Goal: Check status: Check status

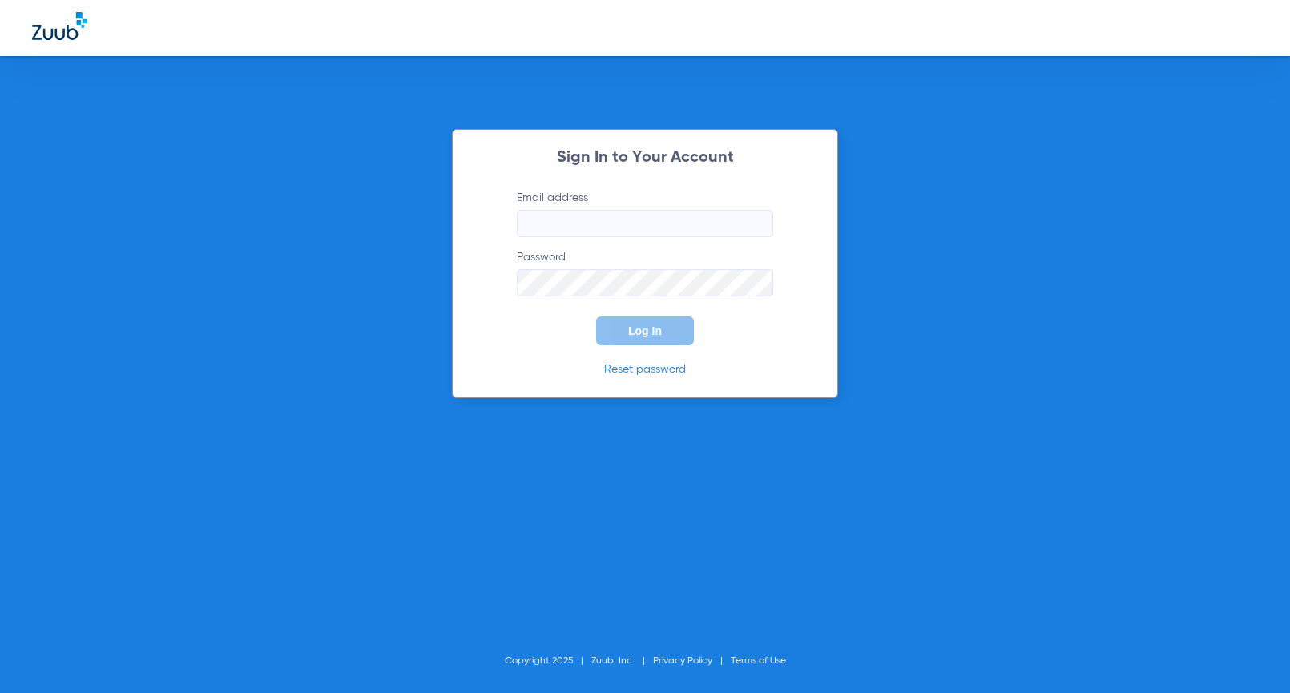
type input "[PERSON_NAME][EMAIL_ADDRESS][PERSON_NAME][DOMAIN_NAME]"
click at [584, 370] on p "Reset password" at bounding box center [645, 369] width 304 height 16
click at [644, 330] on span "Log In" at bounding box center [645, 330] width 34 height 13
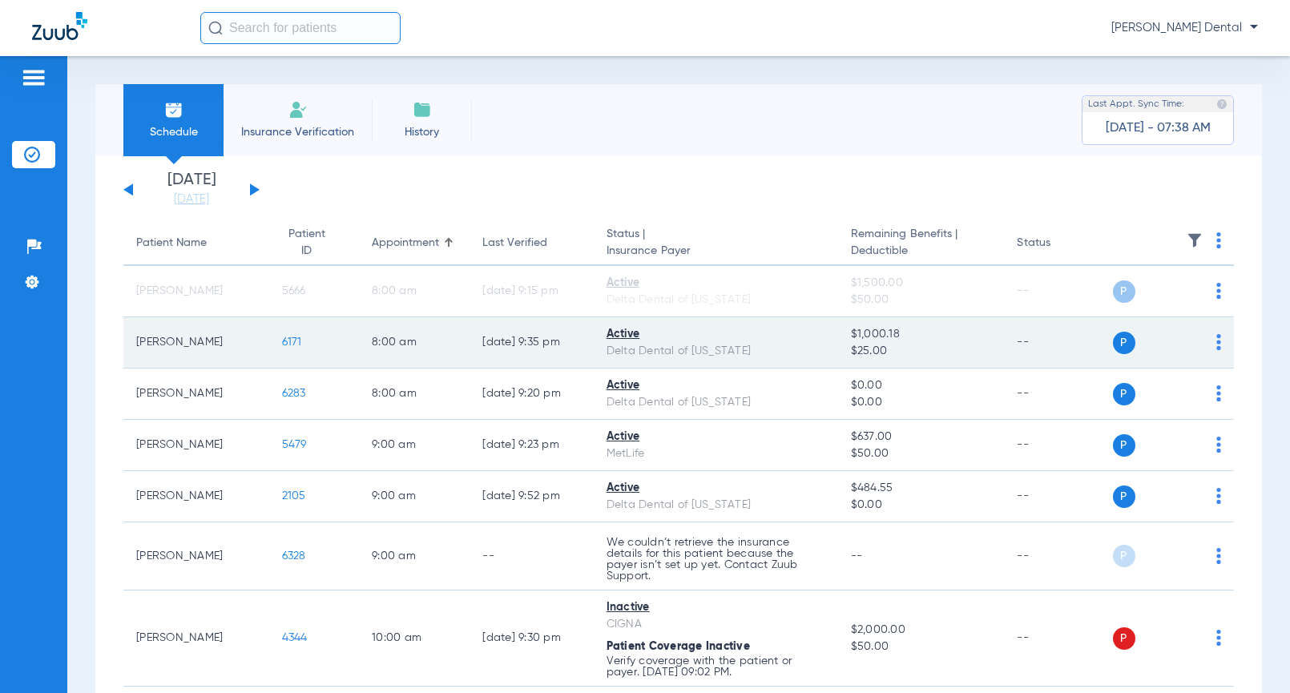
click at [282, 344] on span "6171" at bounding box center [292, 341] width 20 height 11
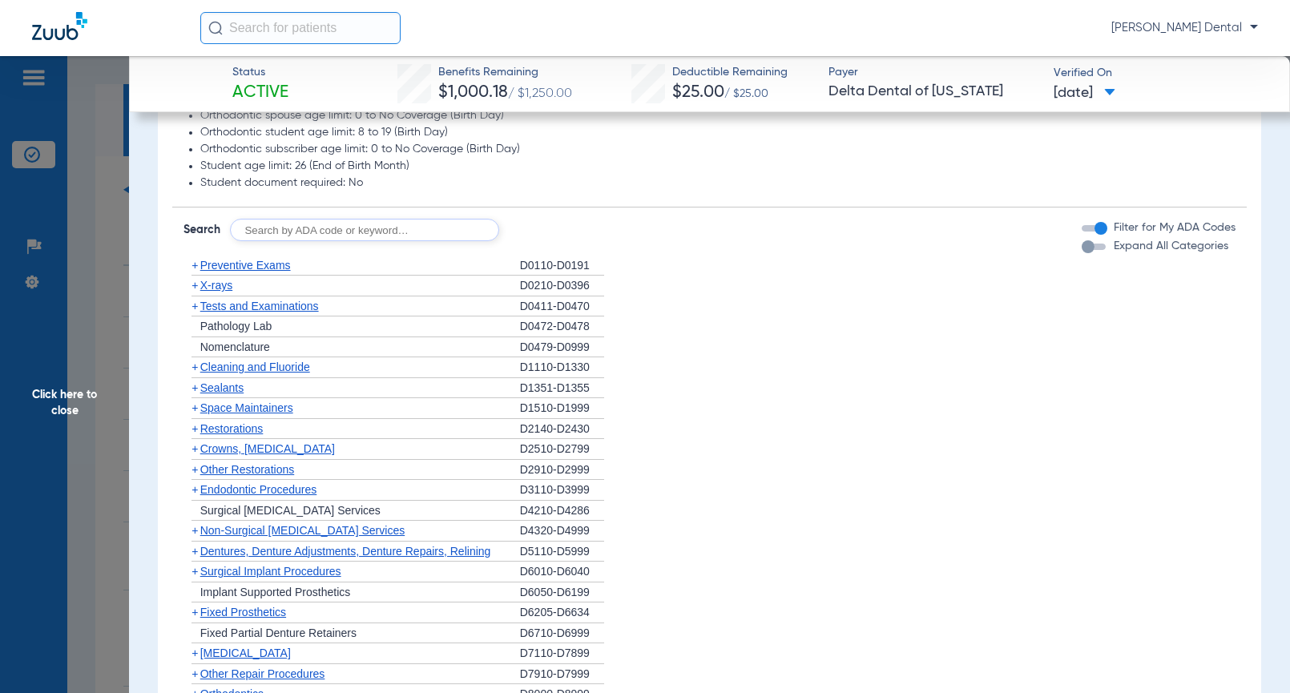
scroll to position [961, 0]
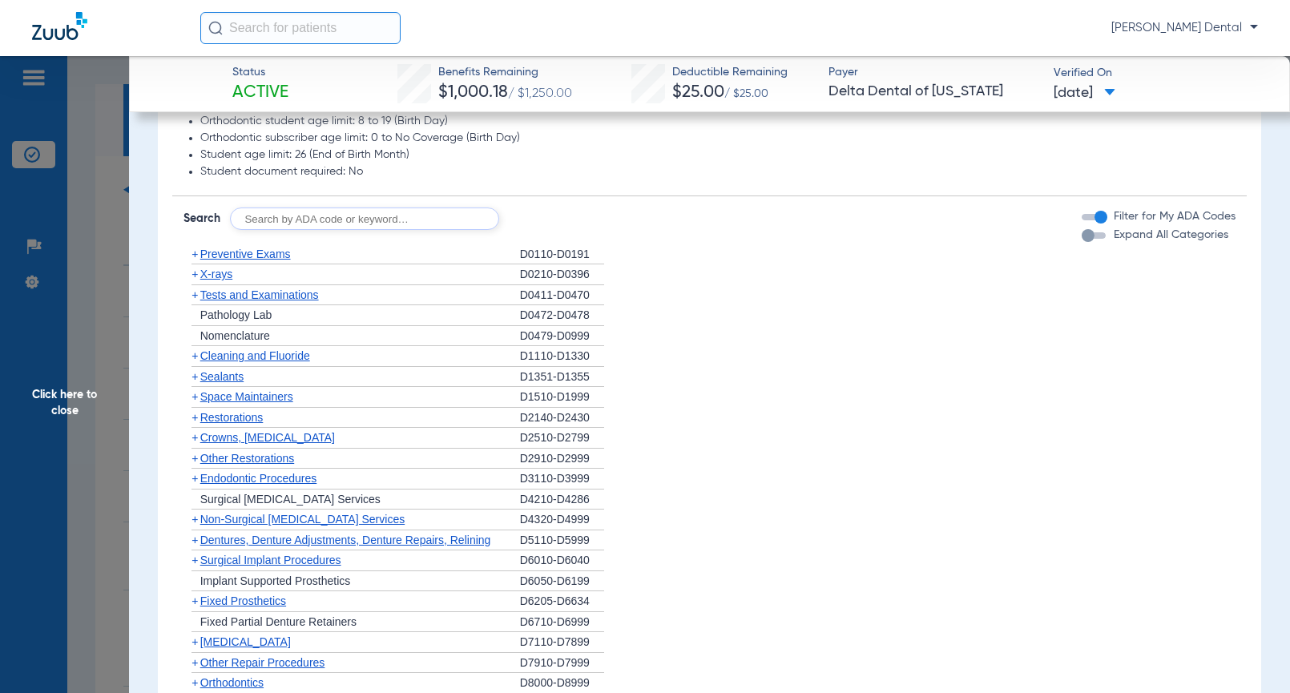
click at [249, 355] on span "Cleaning and Fluoride" at bounding box center [255, 355] width 110 height 13
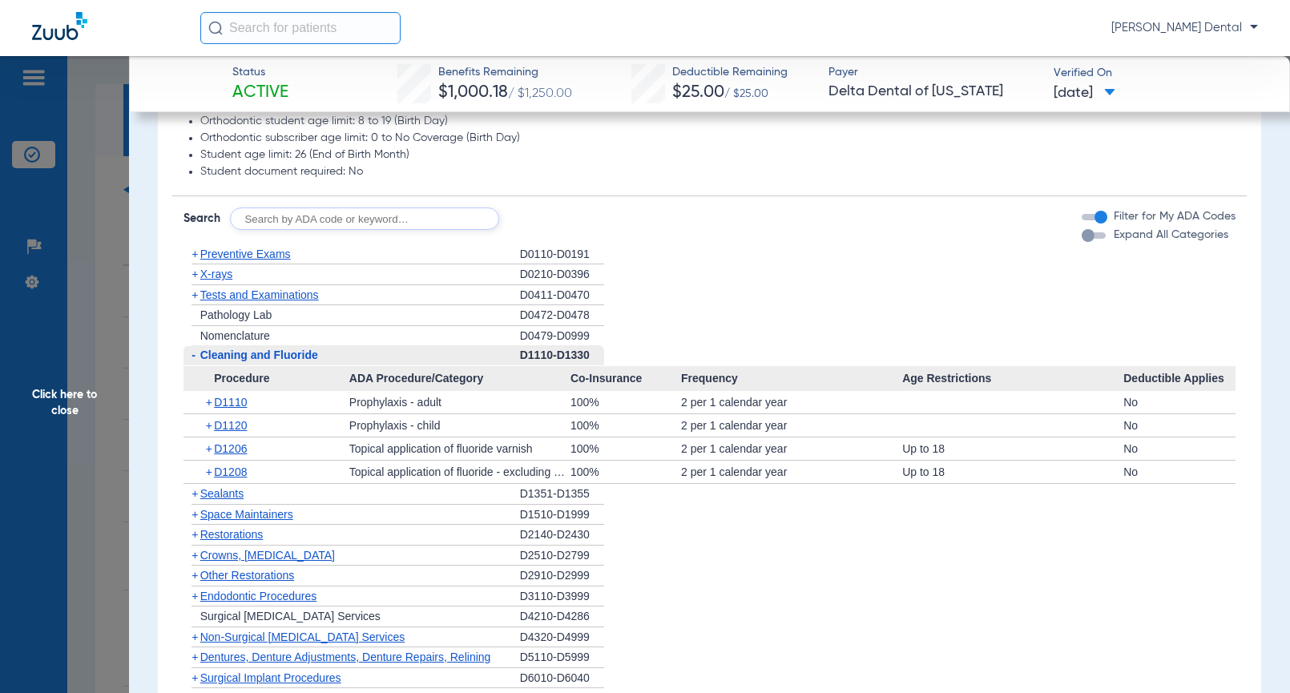
click at [127, 304] on span "Click here to close" at bounding box center [64, 402] width 129 height 693
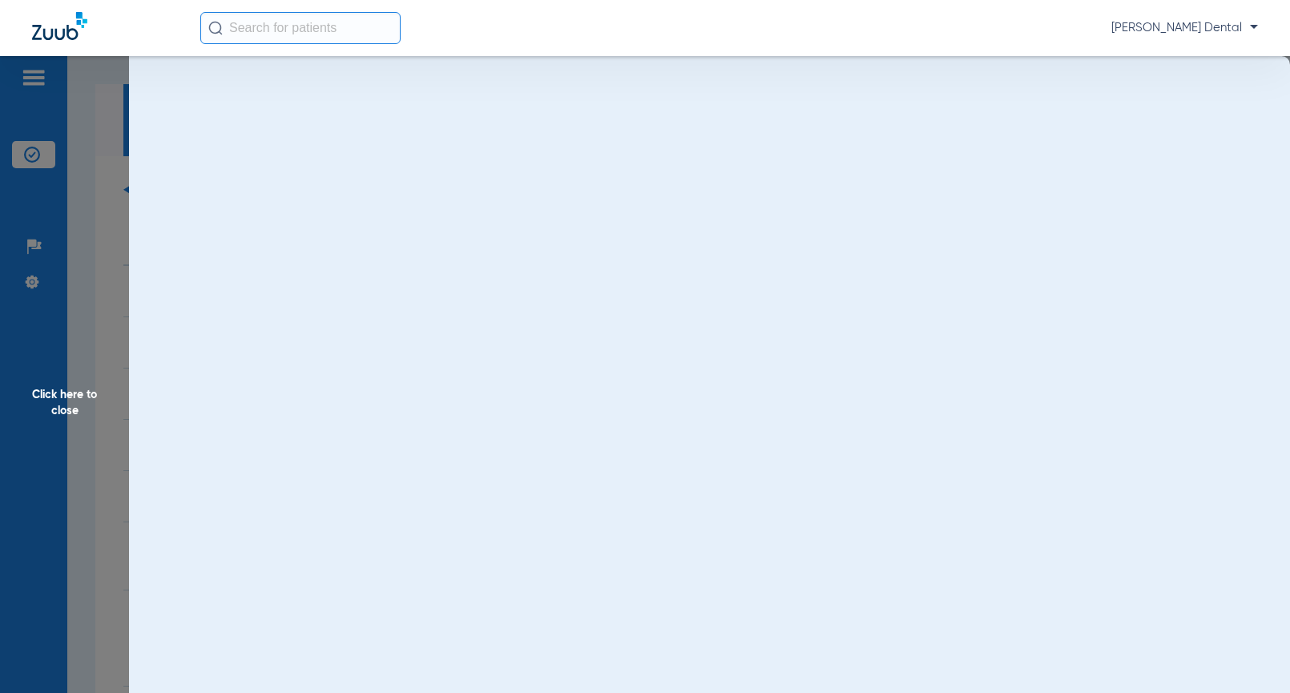
scroll to position [0, 0]
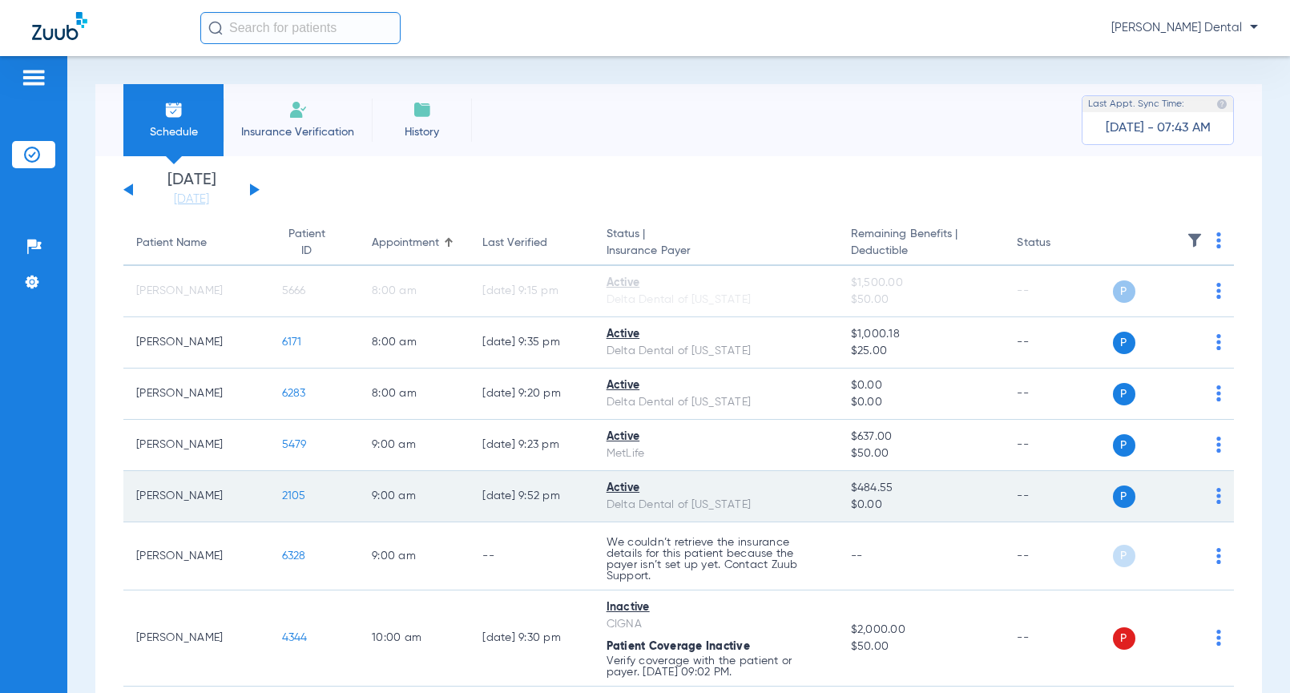
click at [282, 495] on span "2105" at bounding box center [294, 495] width 24 height 11
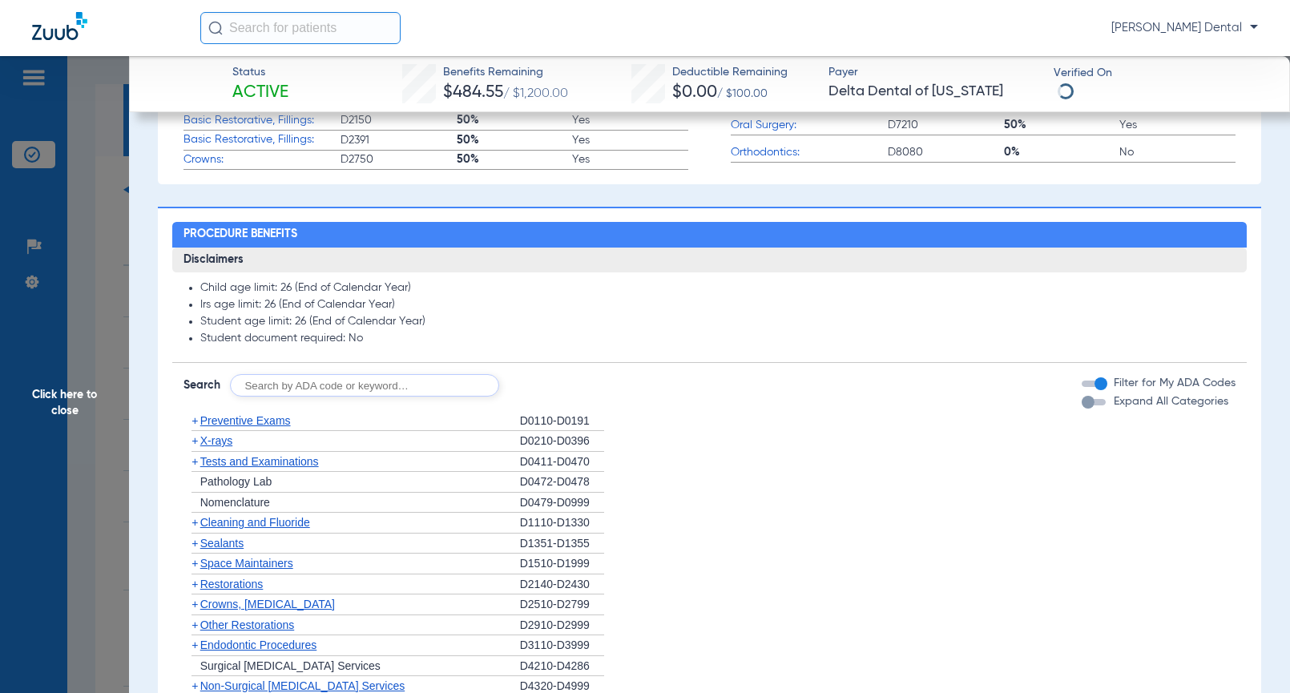
scroll to position [775, 0]
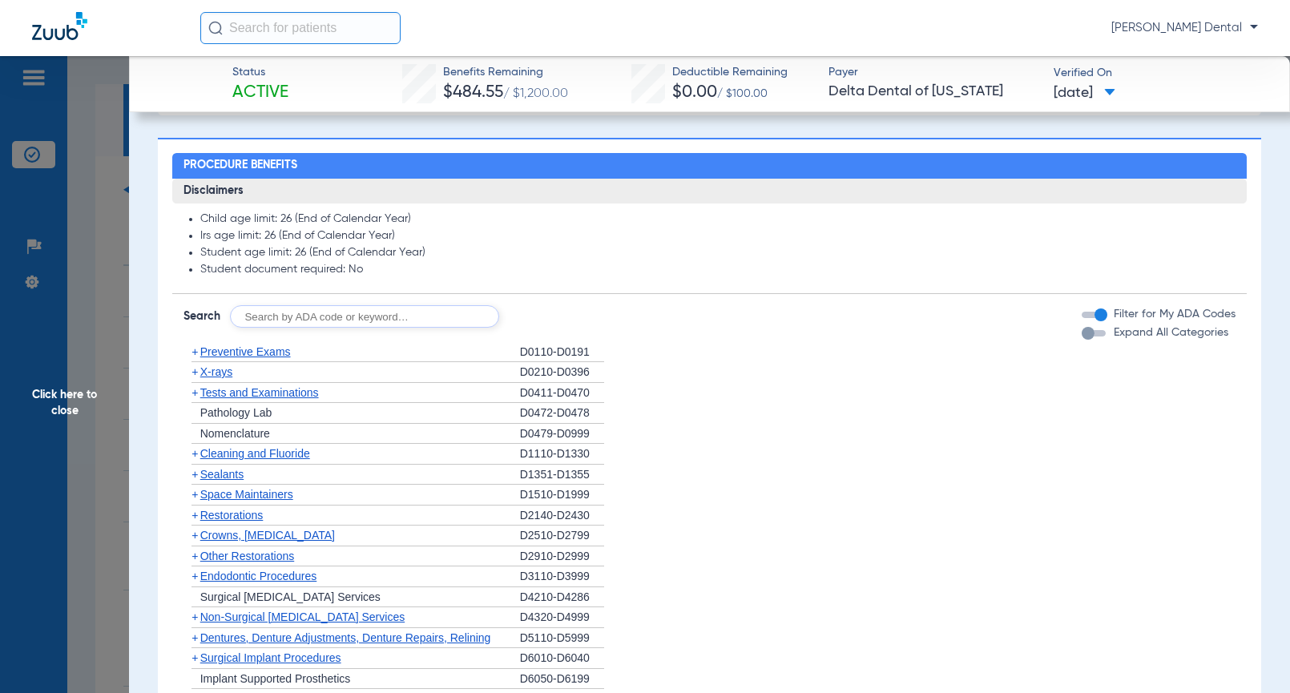
click at [256, 460] on span "Cleaning and Fluoride" at bounding box center [255, 453] width 110 height 13
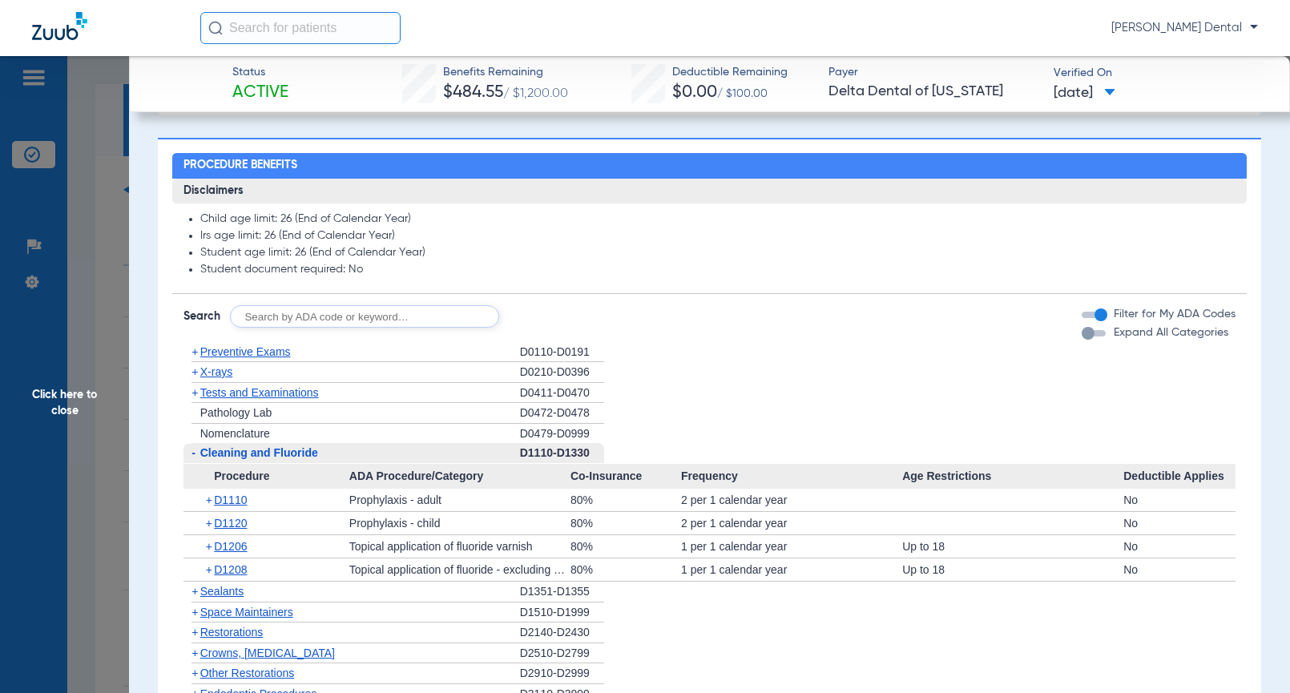
click at [93, 473] on span "Click here to close" at bounding box center [64, 402] width 129 height 693
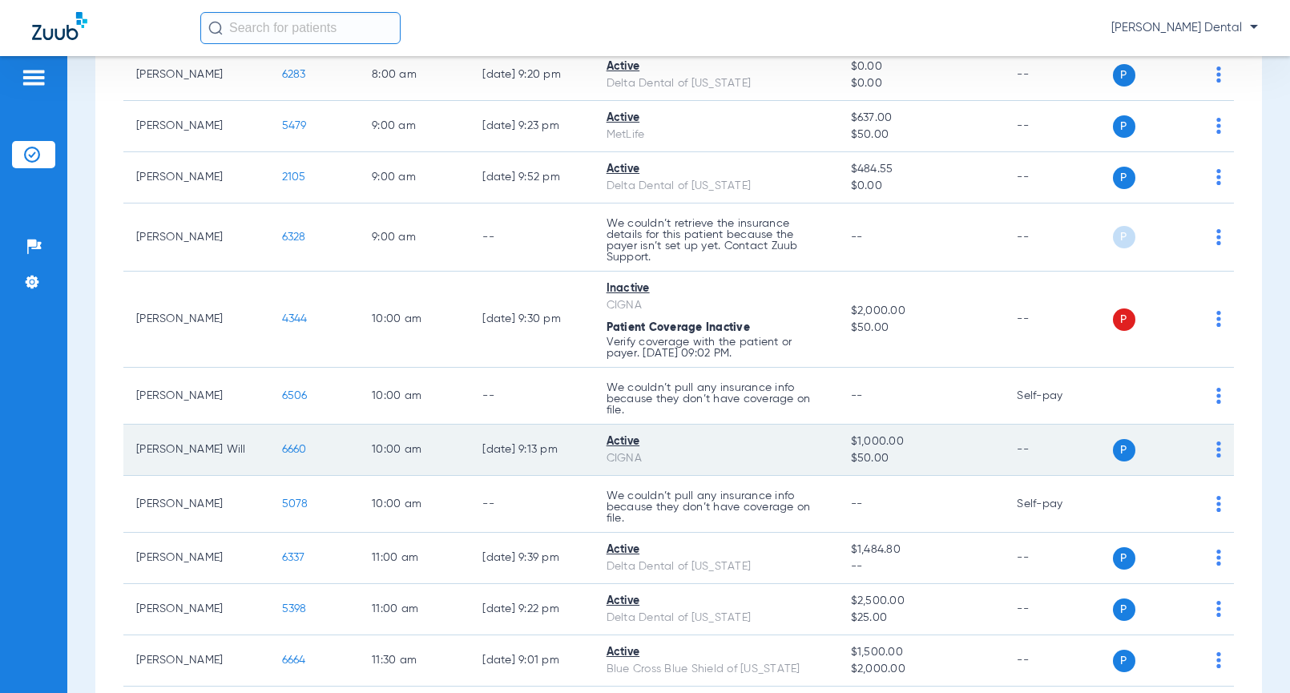
scroll to position [320, 0]
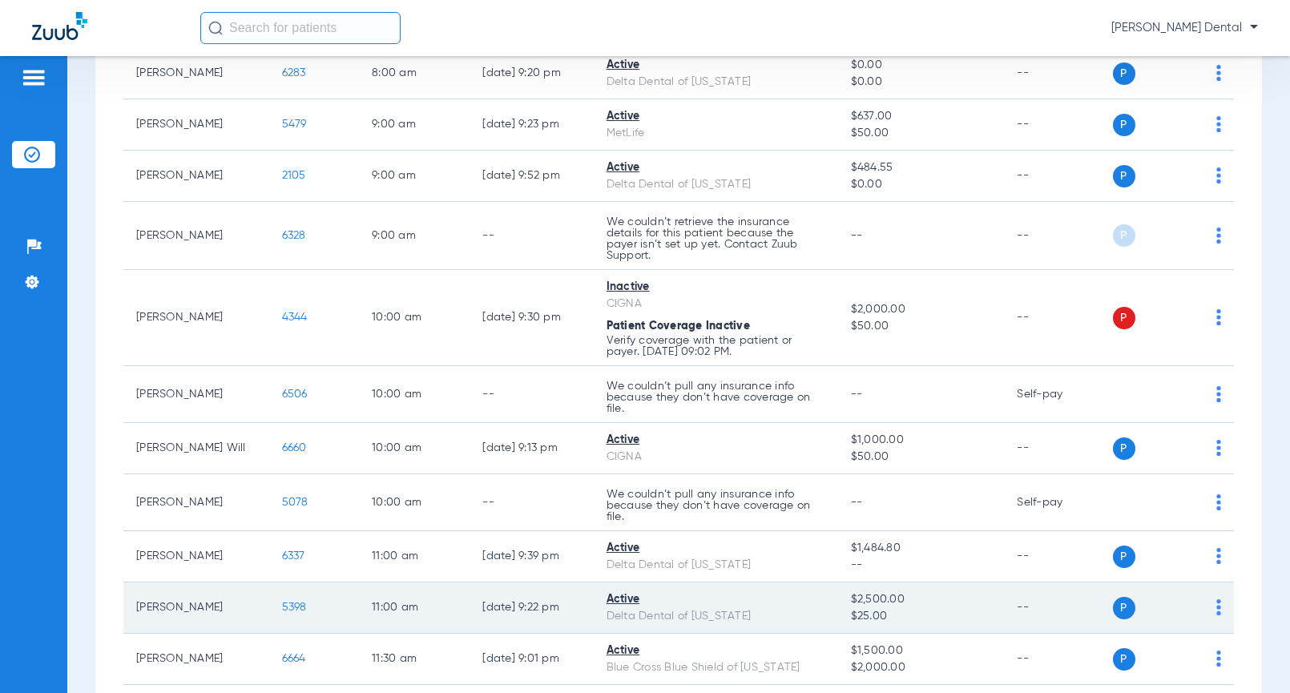
click at [289, 605] on span "5398" at bounding box center [294, 607] width 25 height 11
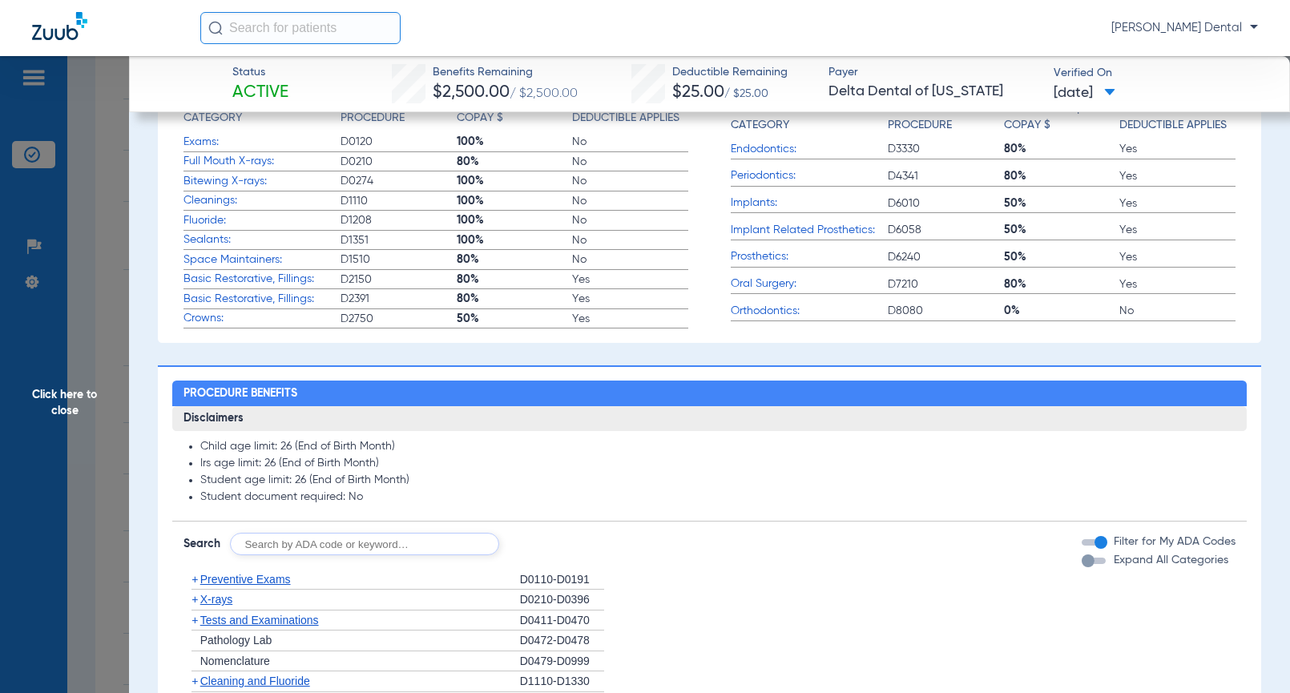
scroll to position [561, 0]
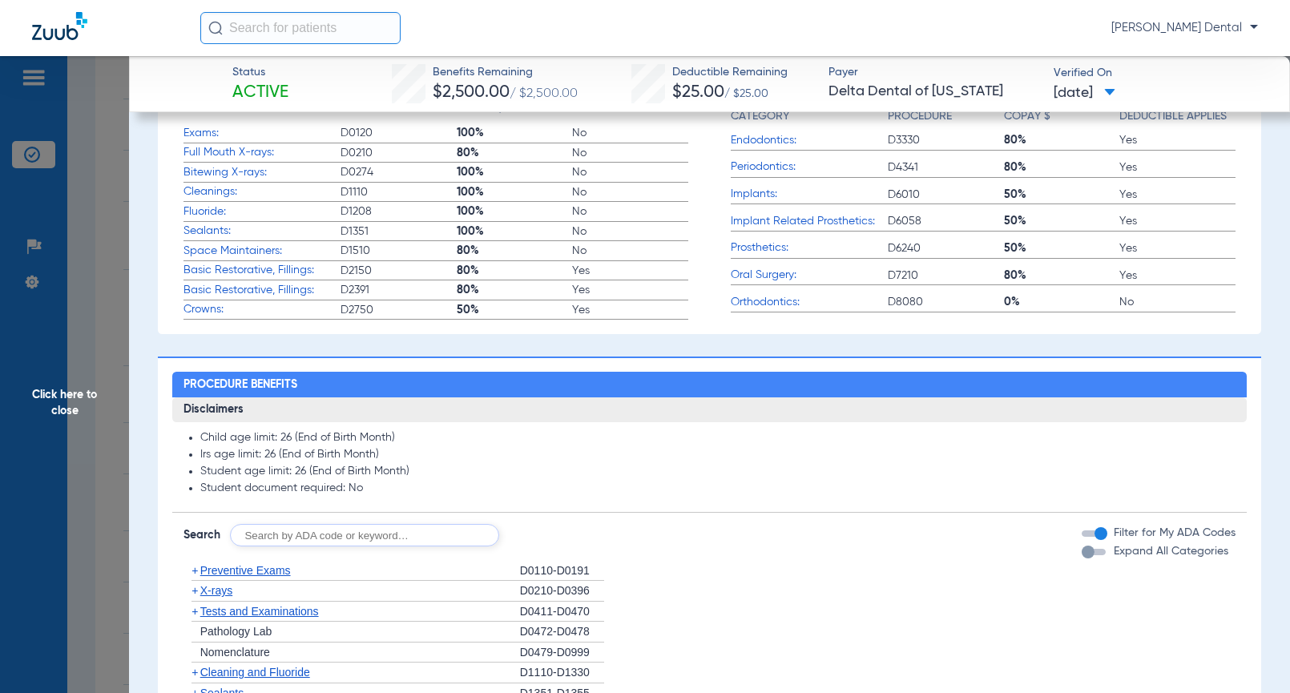
click at [254, 611] on span "Tests and Examinations" at bounding box center [259, 611] width 119 height 13
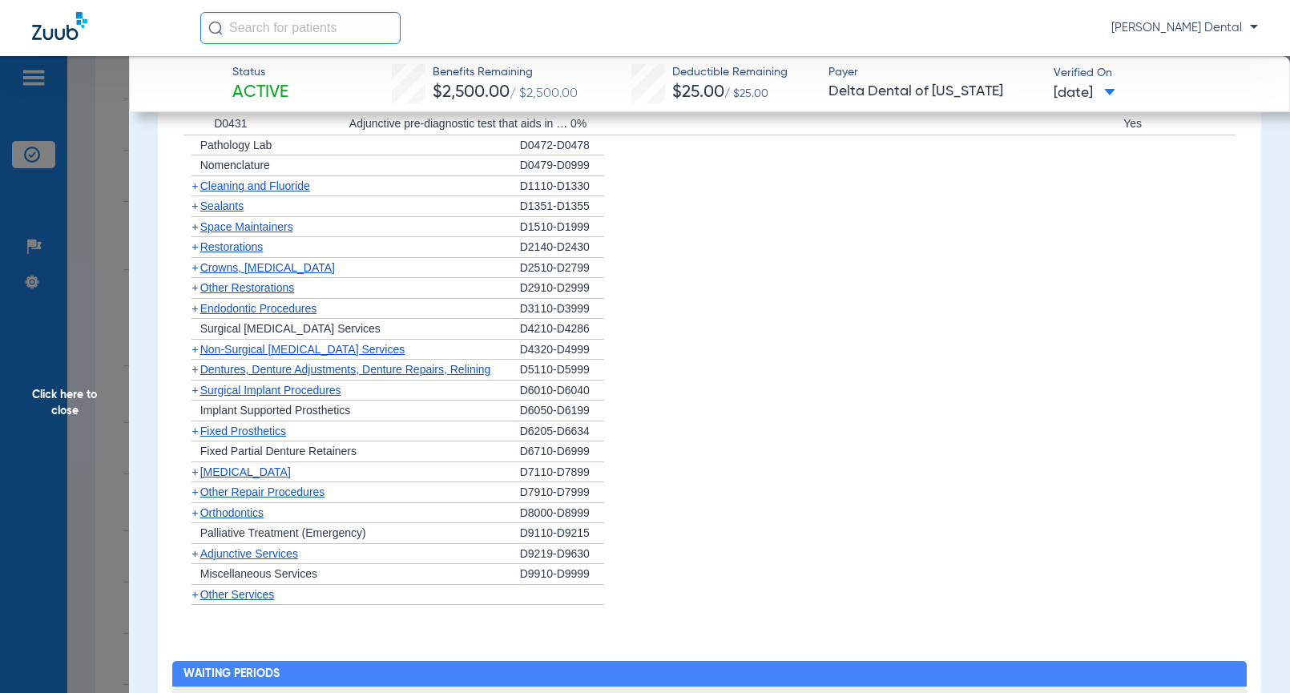
scroll to position [1121, 0]
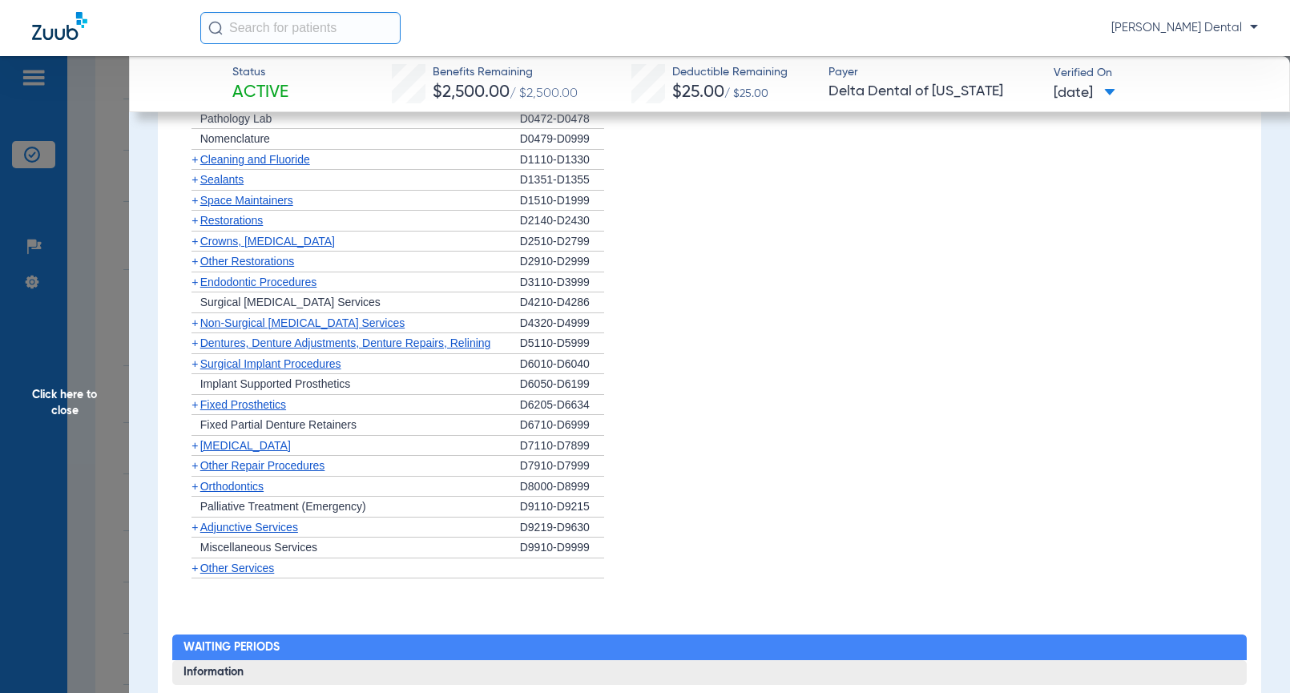
click at [242, 164] on span "Cleaning and Fluoride" at bounding box center [255, 159] width 110 height 13
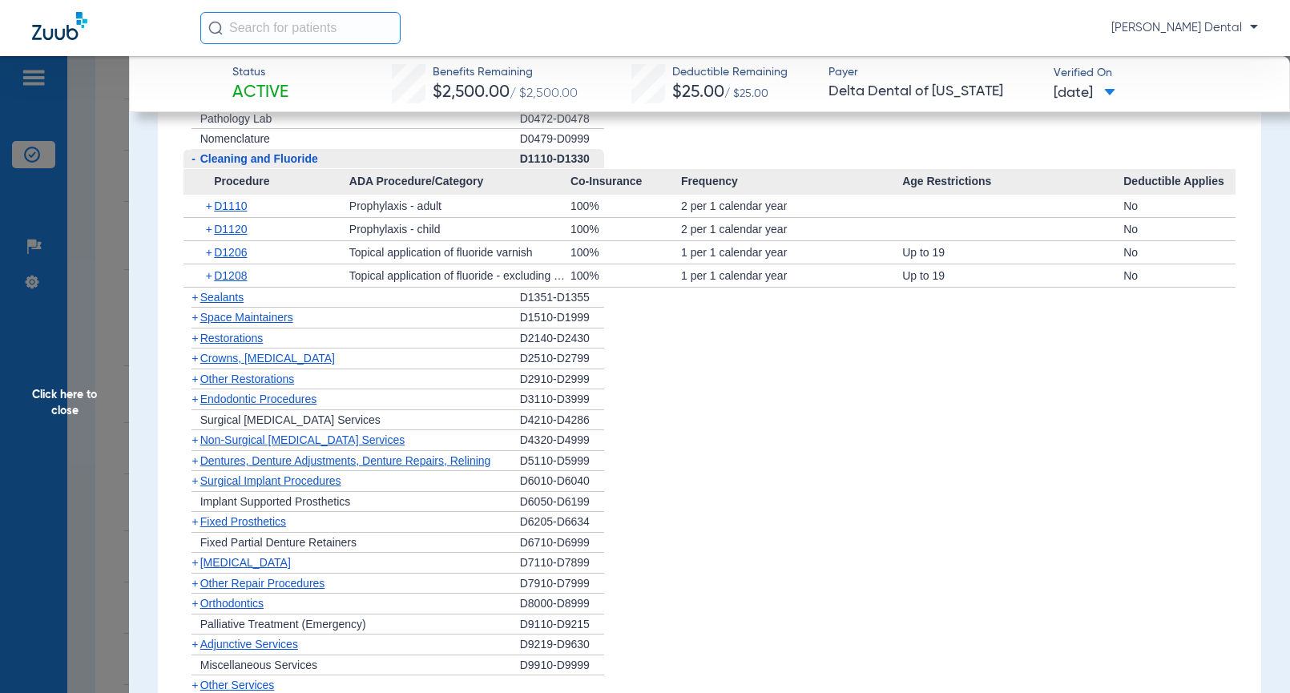
click at [73, 388] on span "Click here to close" at bounding box center [64, 402] width 129 height 693
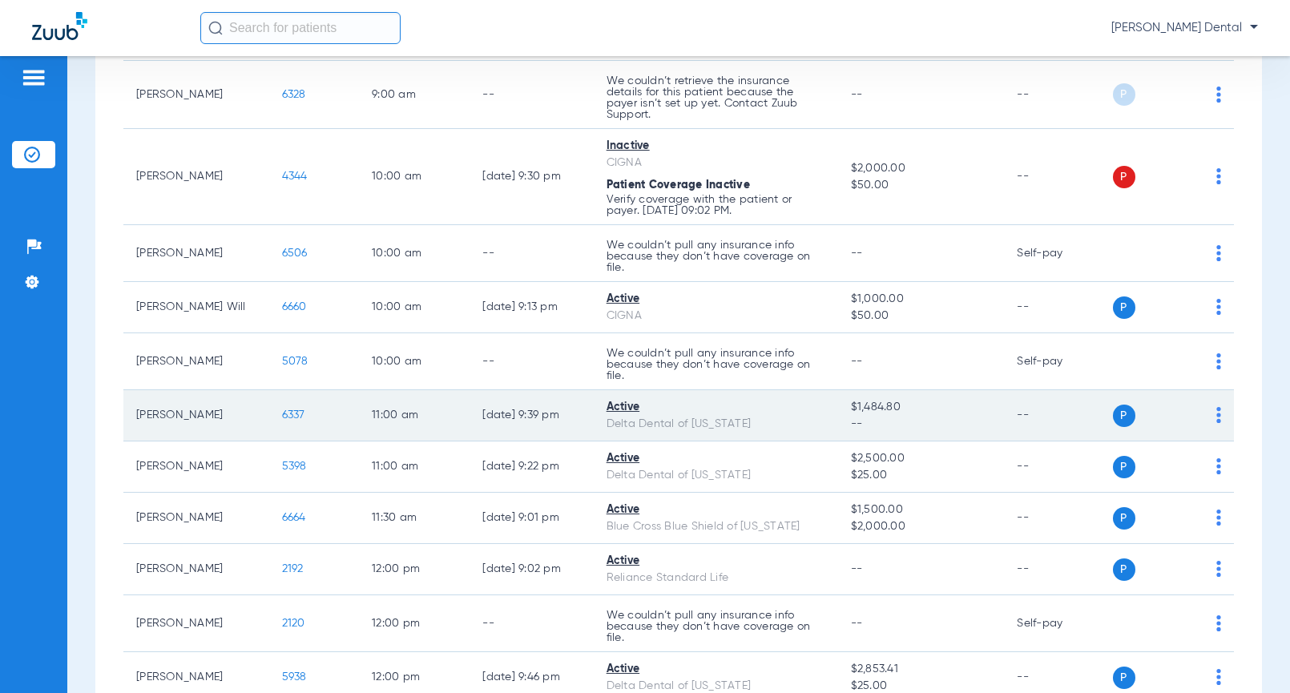
scroll to position [481, 0]
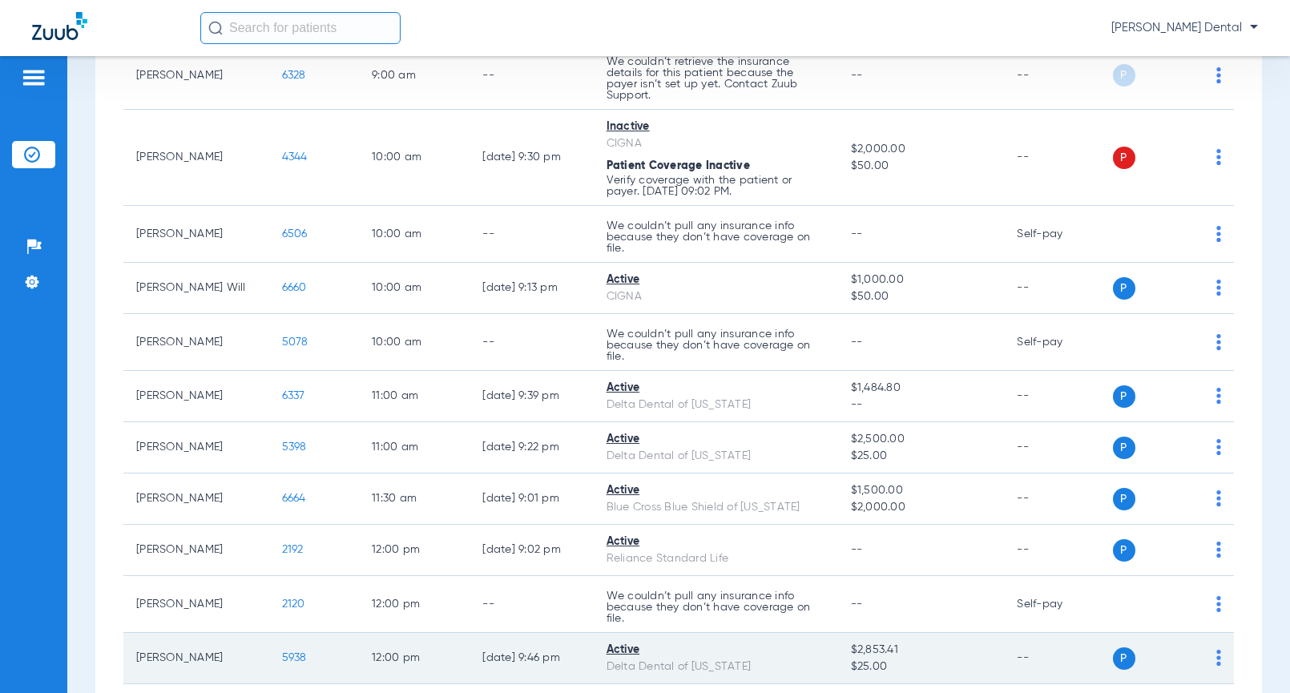
click at [282, 659] on span "5938" at bounding box center [294, 657] width 25 height 11
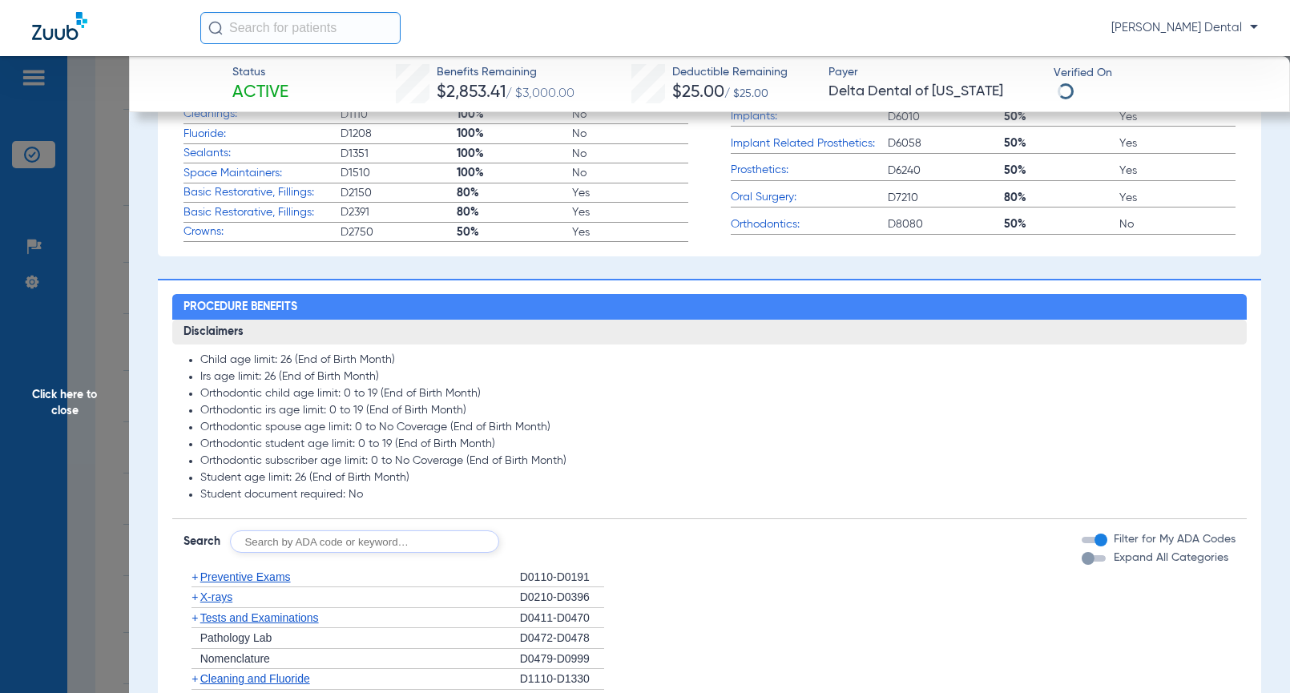
scroll to position [879, 0]
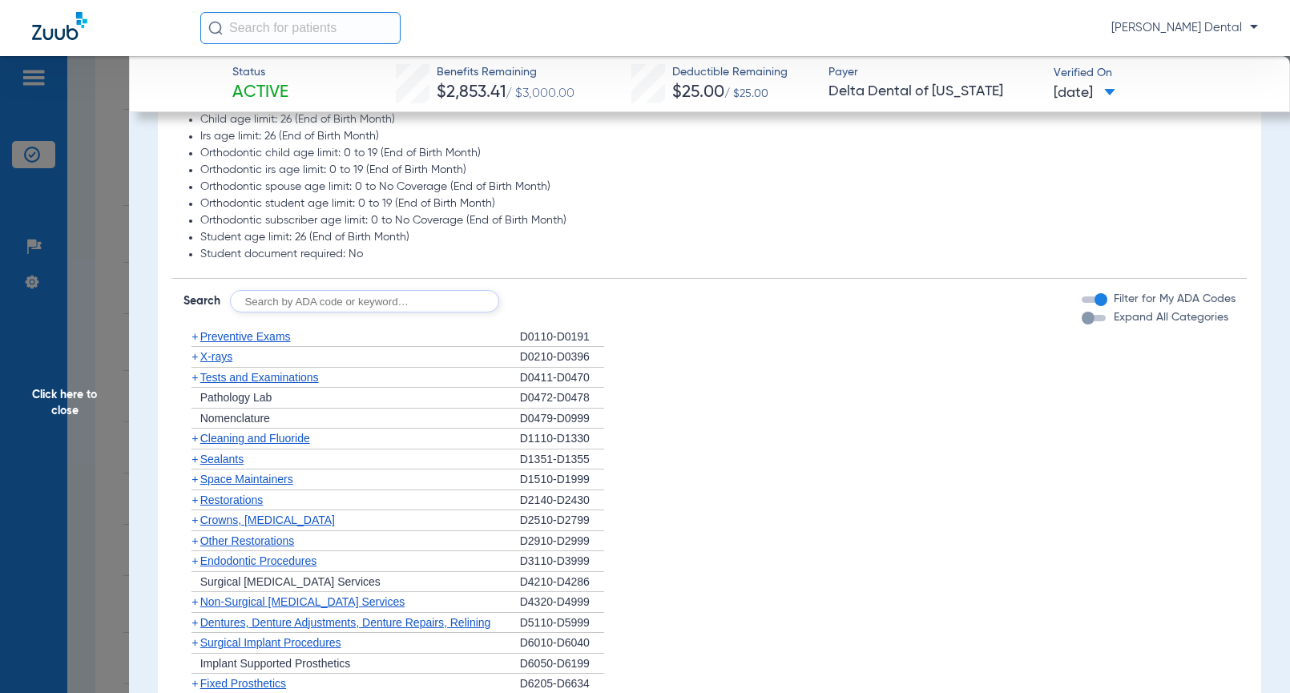
click at [253, 440] on span "Cleaning and Fluoride" at bounding box center [255, 438] width 110 height 13
